Goal: Task Accomplishment & Management: Manage account settings

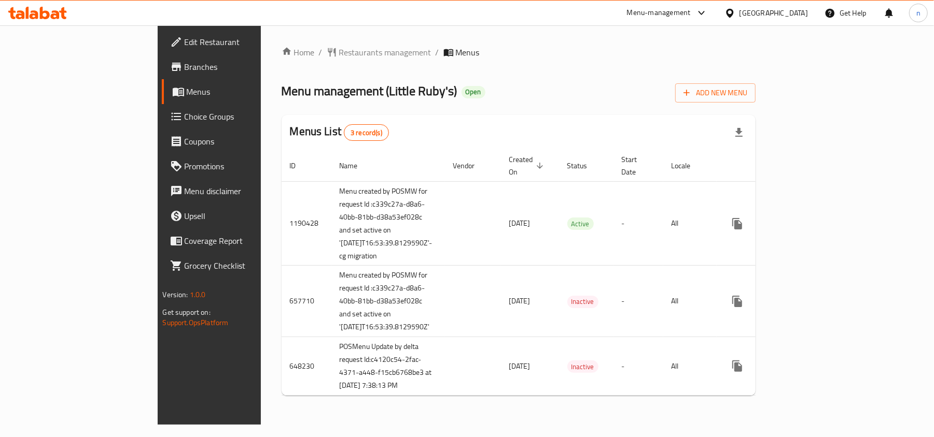
click at [185, 114] on span "Choice Groups" at bounding box center [245, 116] width 121 height 12
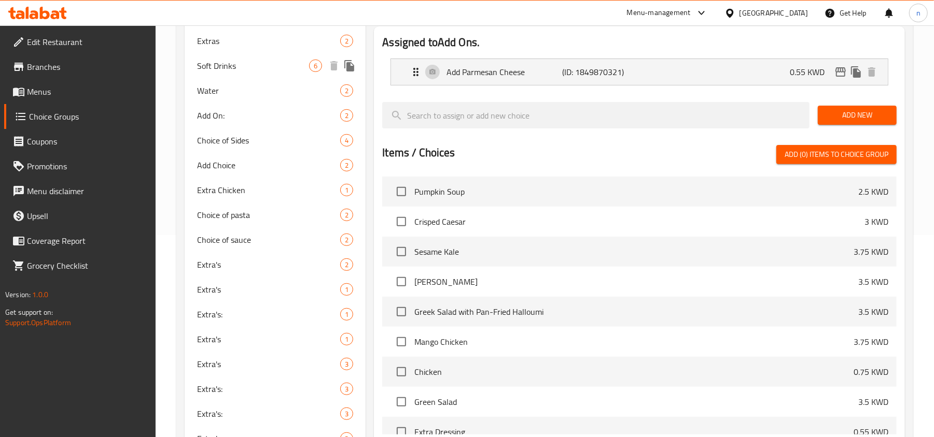
scroll to position [207, 0]
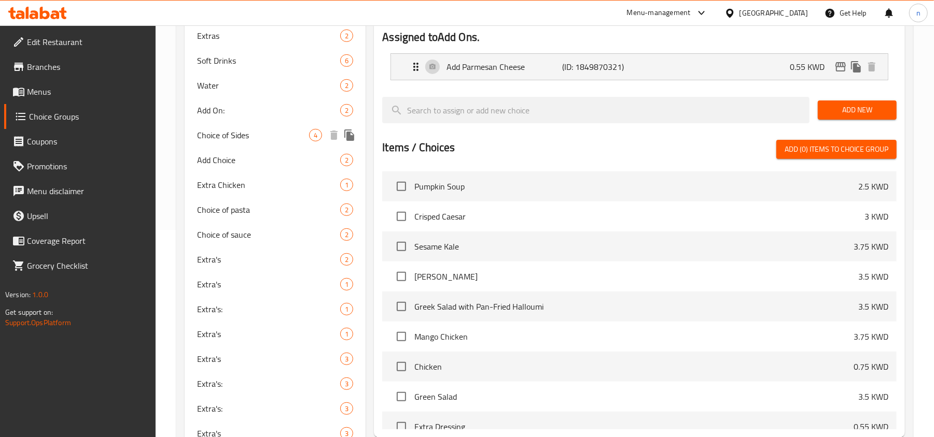
click at [258, 135] on span "Choice of Sides" at bounding box center [253, 135] width 112 height 12
type input "Choice of Sides"
type input "اختيار الجانبين"
type input "4"
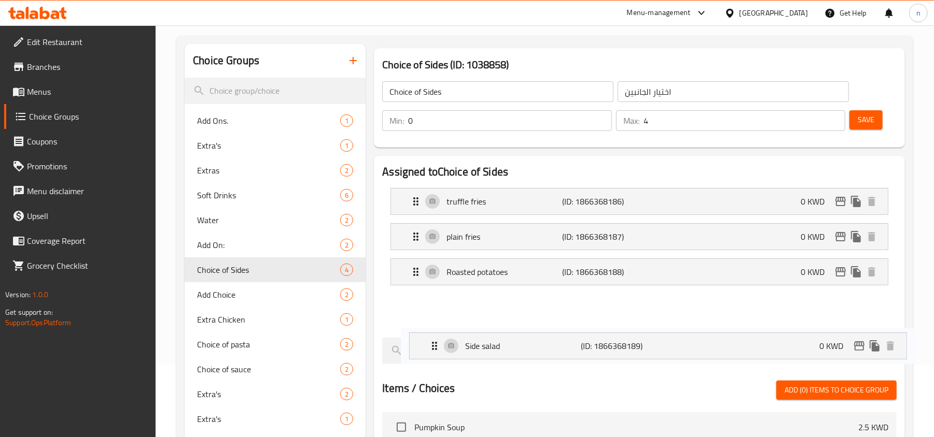
scroll to position [79, 0]
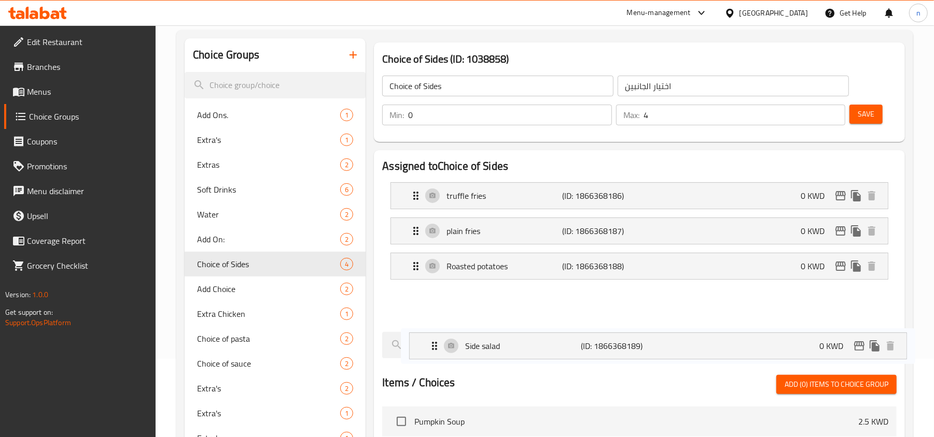
drag, startPoint x: 494, startPoint y: 376, endPoint x: 504, endPoint y: 345, distance: 32.6
click at [504, 345] on div "Assigned to Choice of Sides truffle fries (ID: 1866368186) 0 KWD Name (En) truf…" at bounding box center [639, 411] width 531 height 523
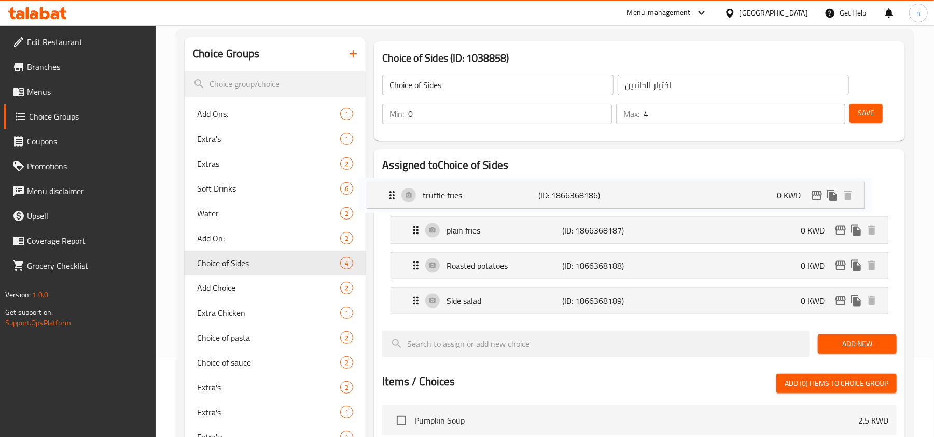
drag, startPoint x: 502, startPoint y: 195, endPoint x: 475, endPoint y: 196, distance: 27.5
click at [475, 196] on nav "truffle fries (ID: 1866368186) 0 KWD Name (En) truffle fries Name (En) Name (Ar…" at bounding box center [639, 248] width 514 height 150
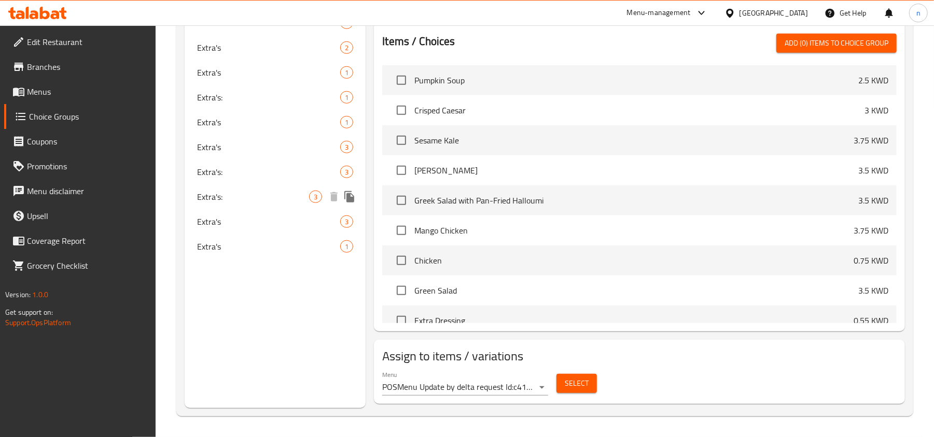
scroll to position [0, 0]
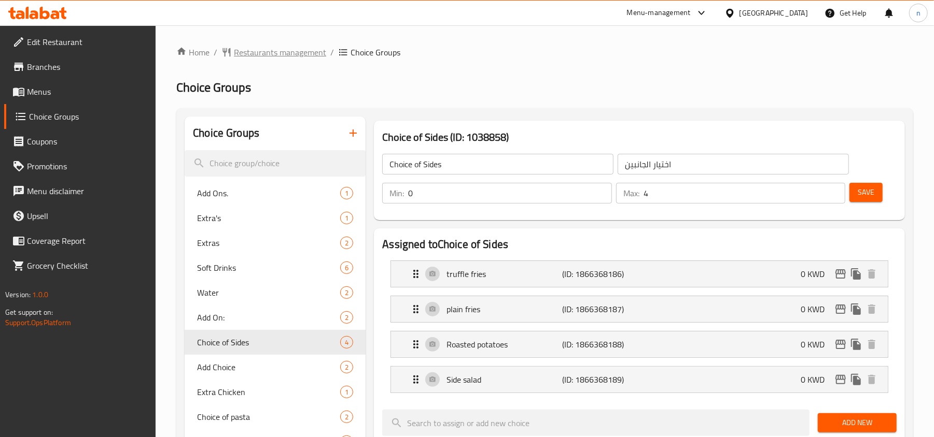
click at [289, 48] on span "Restaurants management" at bounding box center [280, 52] width 92 height 12
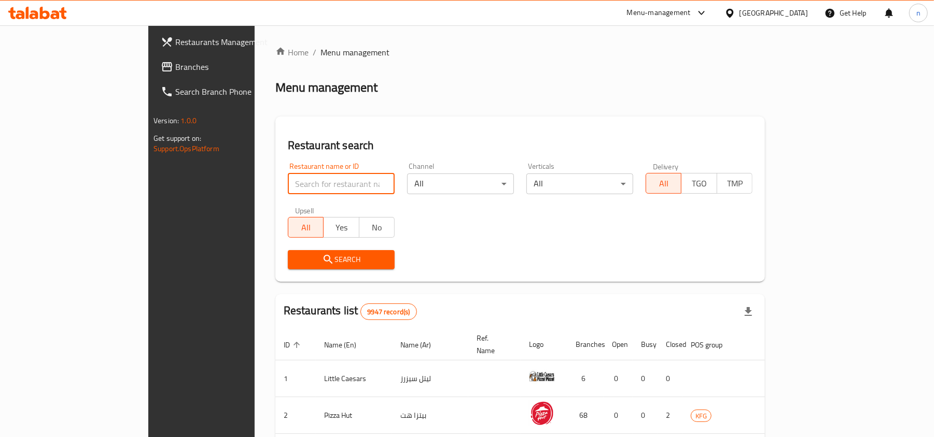
click at [288, 179] on input "search" at bounding box center [341, 184] width 107 height 21
paste input "/24971"
drag, startPoint x: 202, startPoint y: 190, endPoint x: 173, endPoint y: 189, distance: 29.0
click at [255, 189] on div "Home / Menu management Menu management Restaurant search Restaurant name or ID …" at bounding box center [520, 379] width 531 height 709
type input "24971"
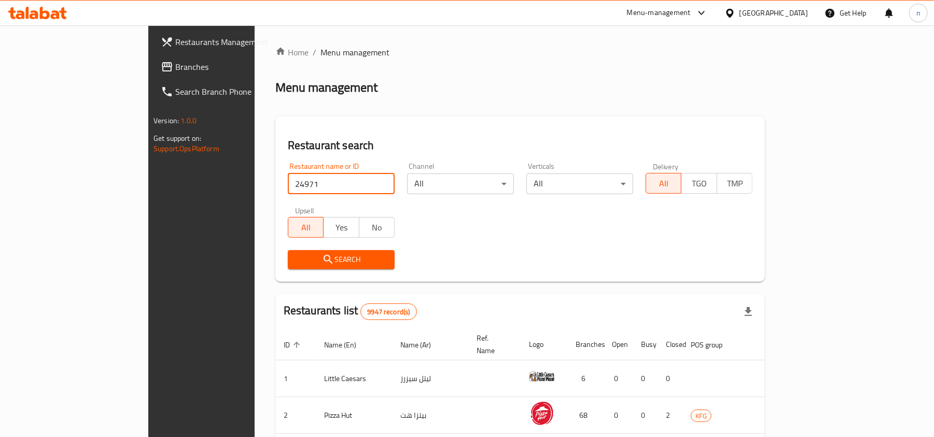
click button "Search" at bounding box center [341, 259] width 107 height 19
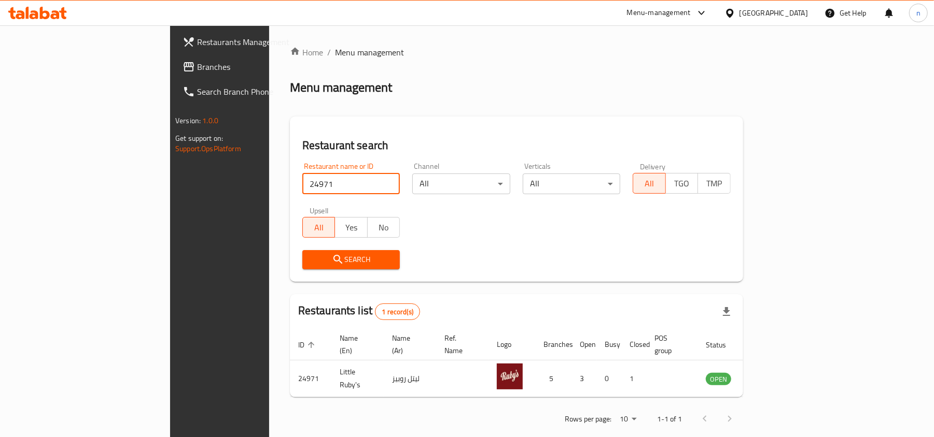
click at [197, 65] on span "Branches" at bounding box center [257, 67] width 121 height 12
